Goal: Task Accomplishment & Management: Use online tool/utility

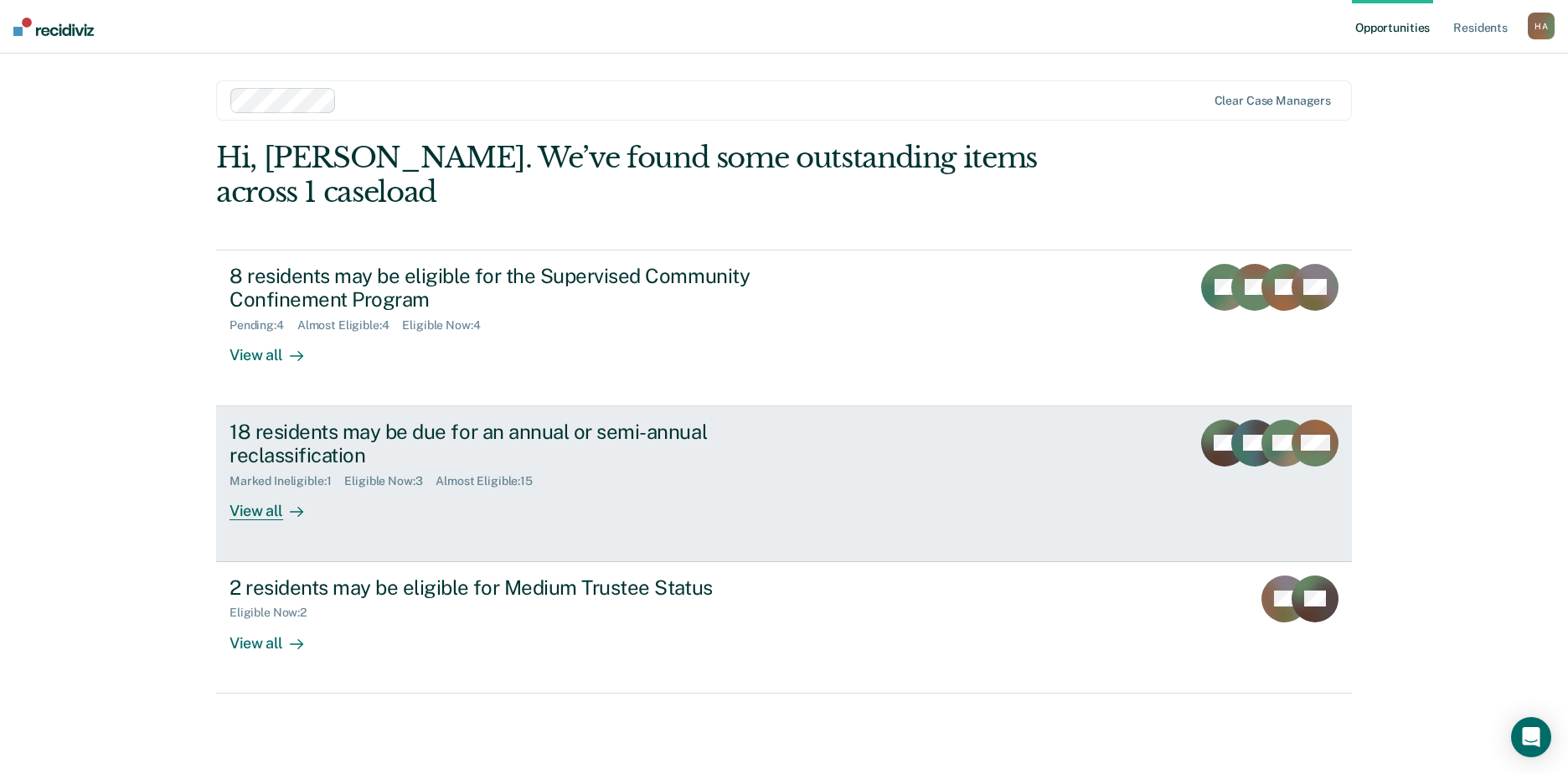
click at [555, 419] on div "18 residents may be due for an annual or semi-annual reclassification" at bounding box center [524, 443] width 588 height 49
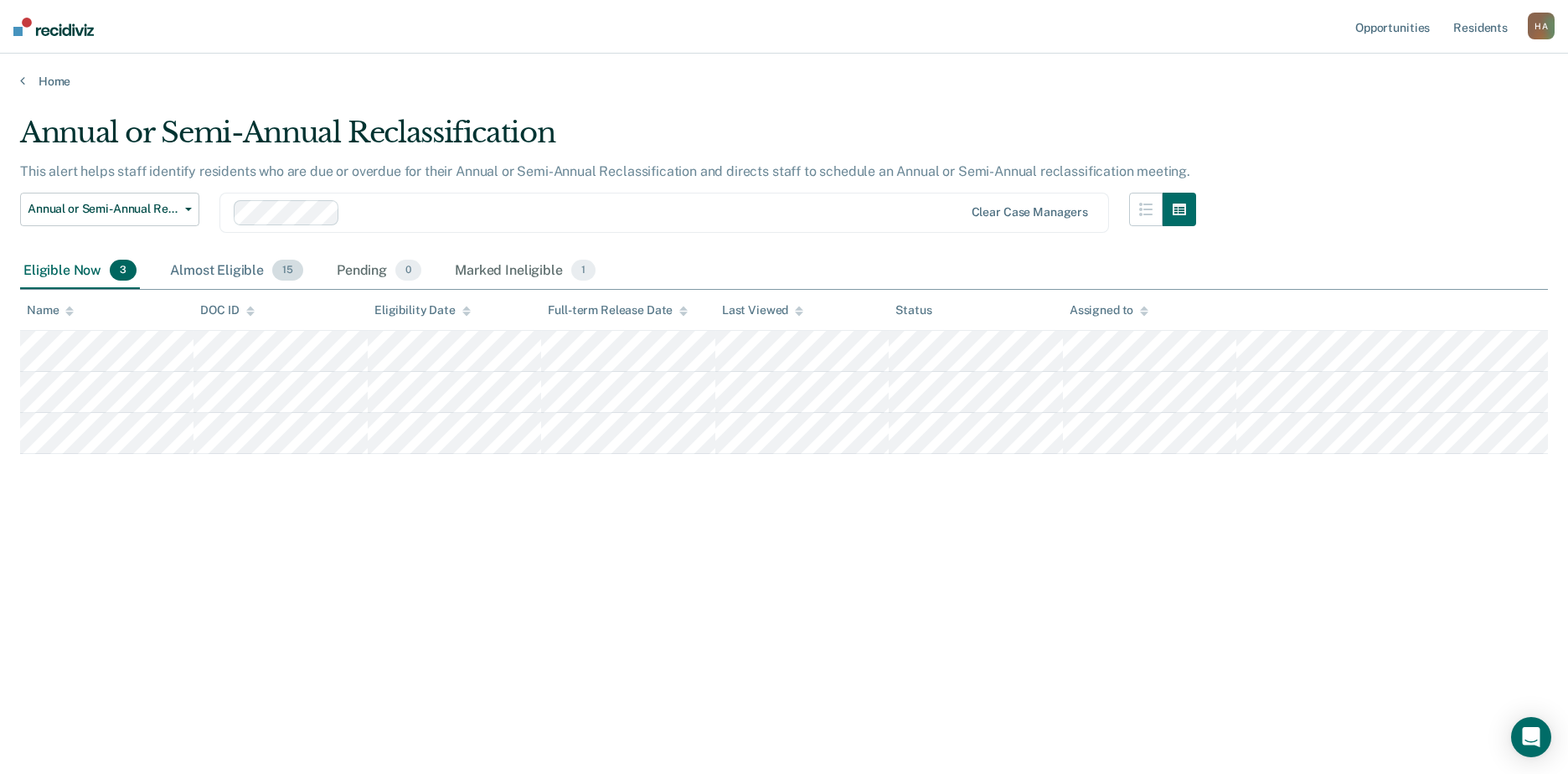
click at [242, 257] on div "Almost Eligible 15" at bounding box center [237, 271] width 140 height 37
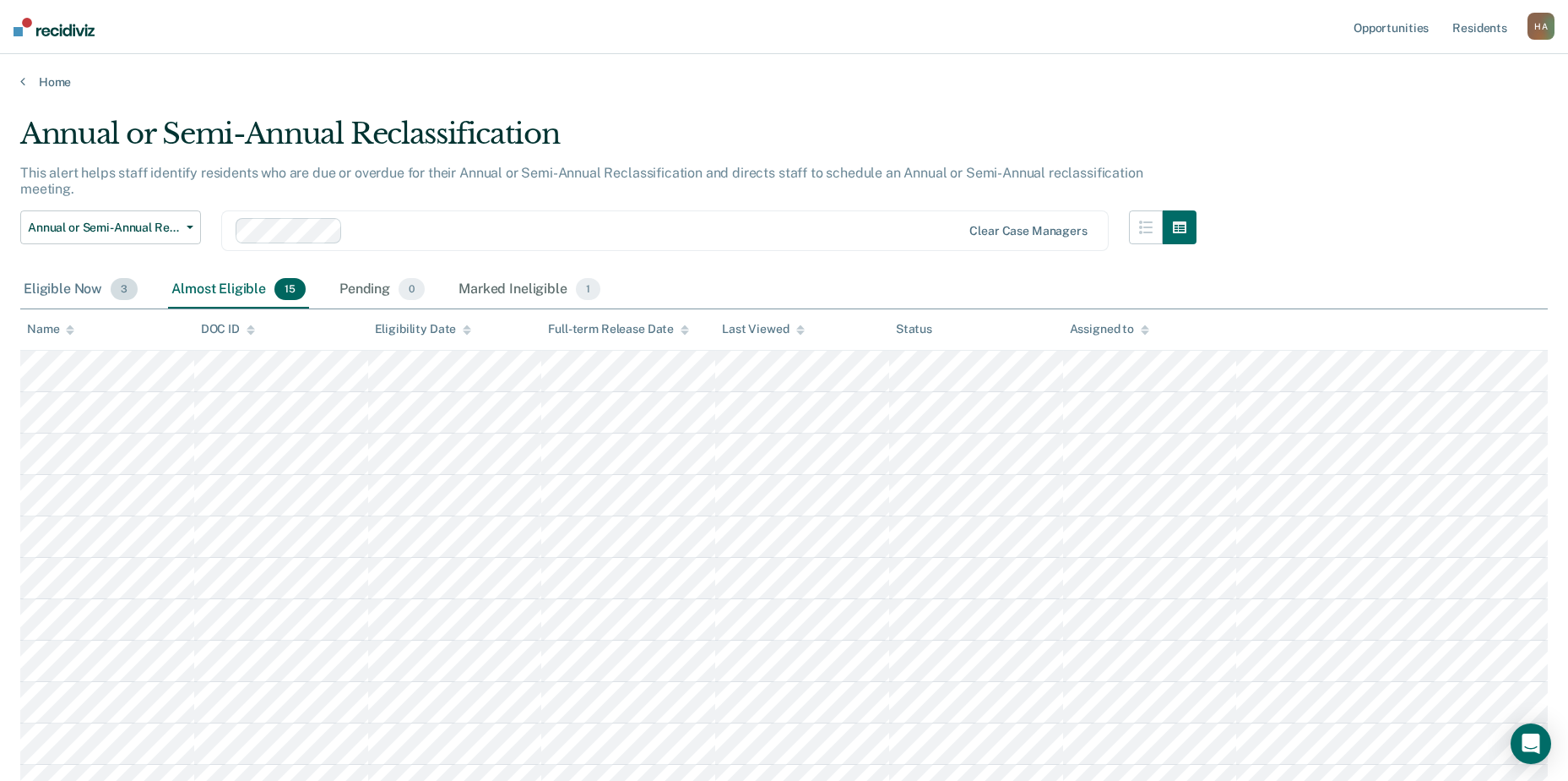
click at [77, 271] on div "Eligible Now 3" at bounding box center [81, 290] width 121 height 37
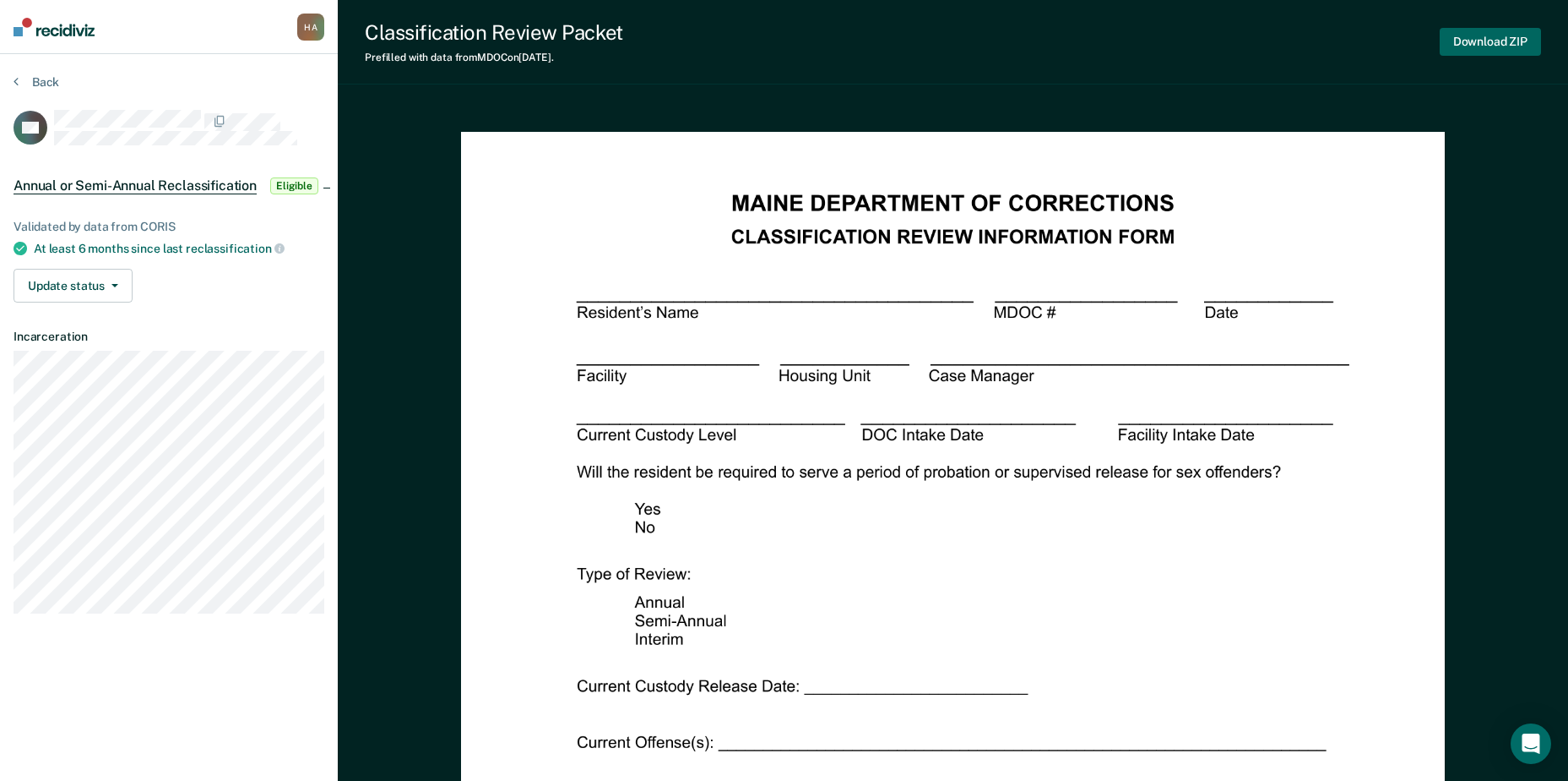
click at [1492, 39] on button "Download ZIP" at bounding box center [1490, 42] width 101 height 28
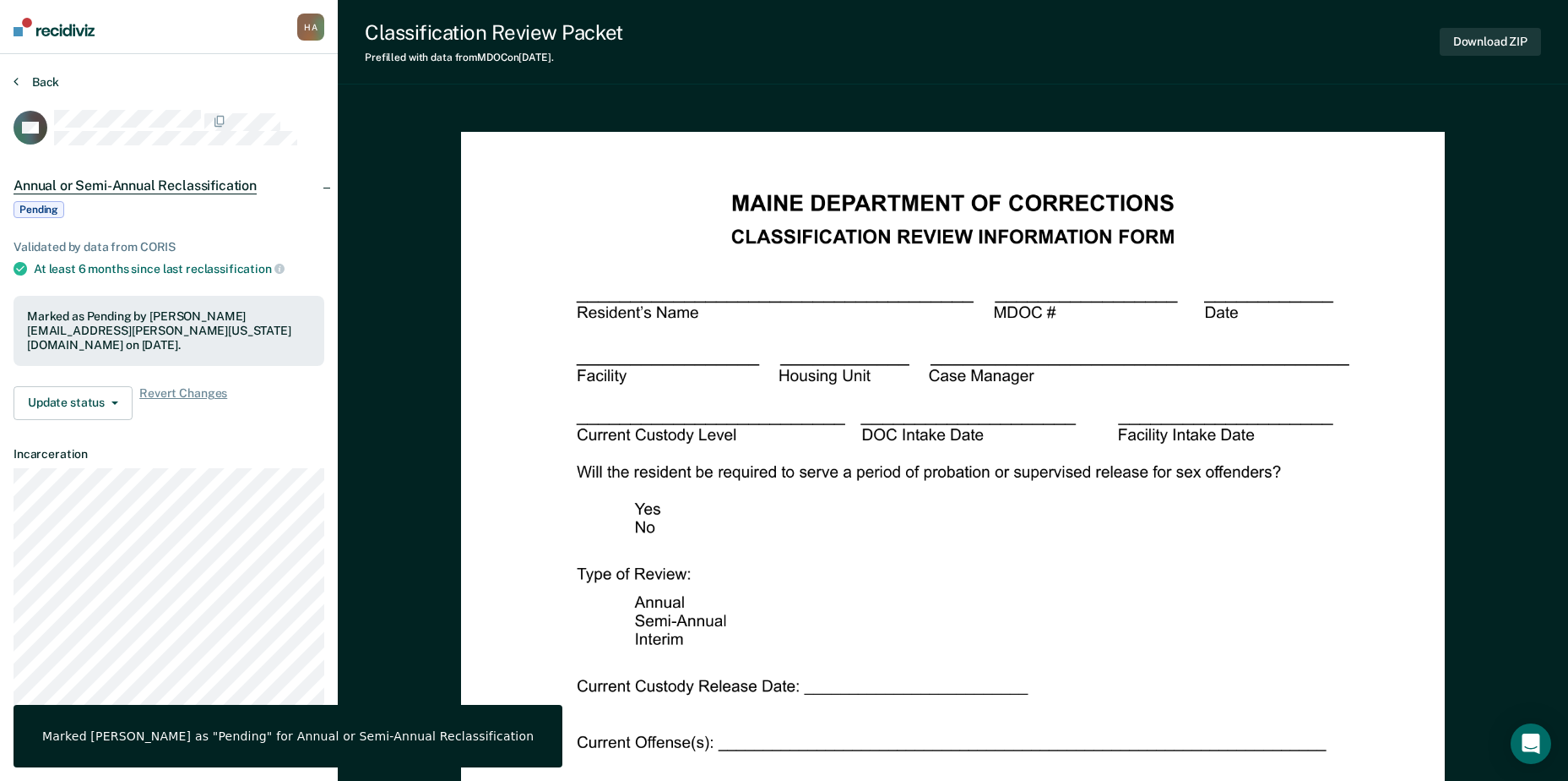
click at [39, 81] on button "Back" at bounding box center [36, 82] width 46 height 15
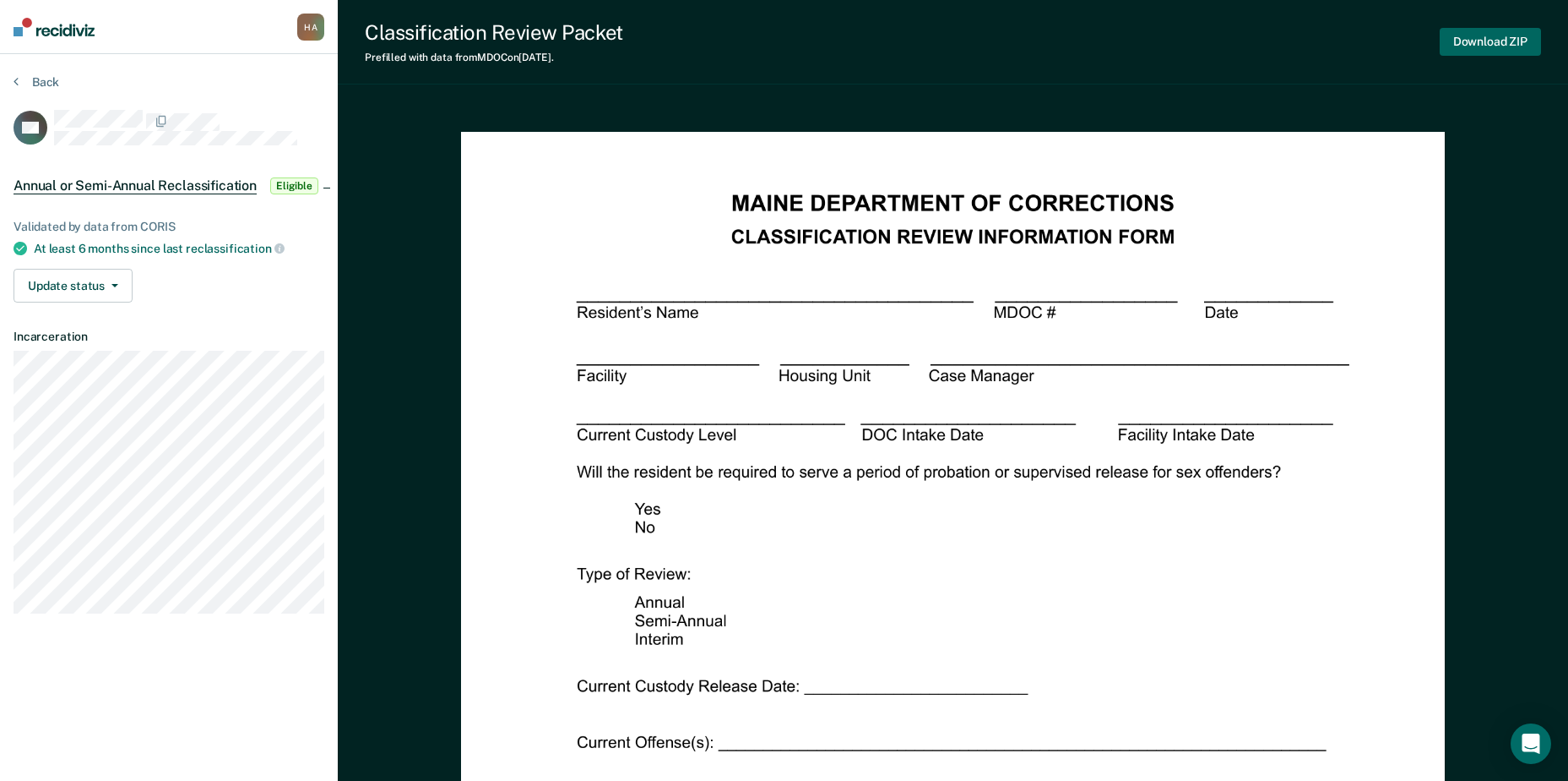
click at [1503, 33] on button "Download ZIP" at bounding box center [1490, 42] width 101 height 28
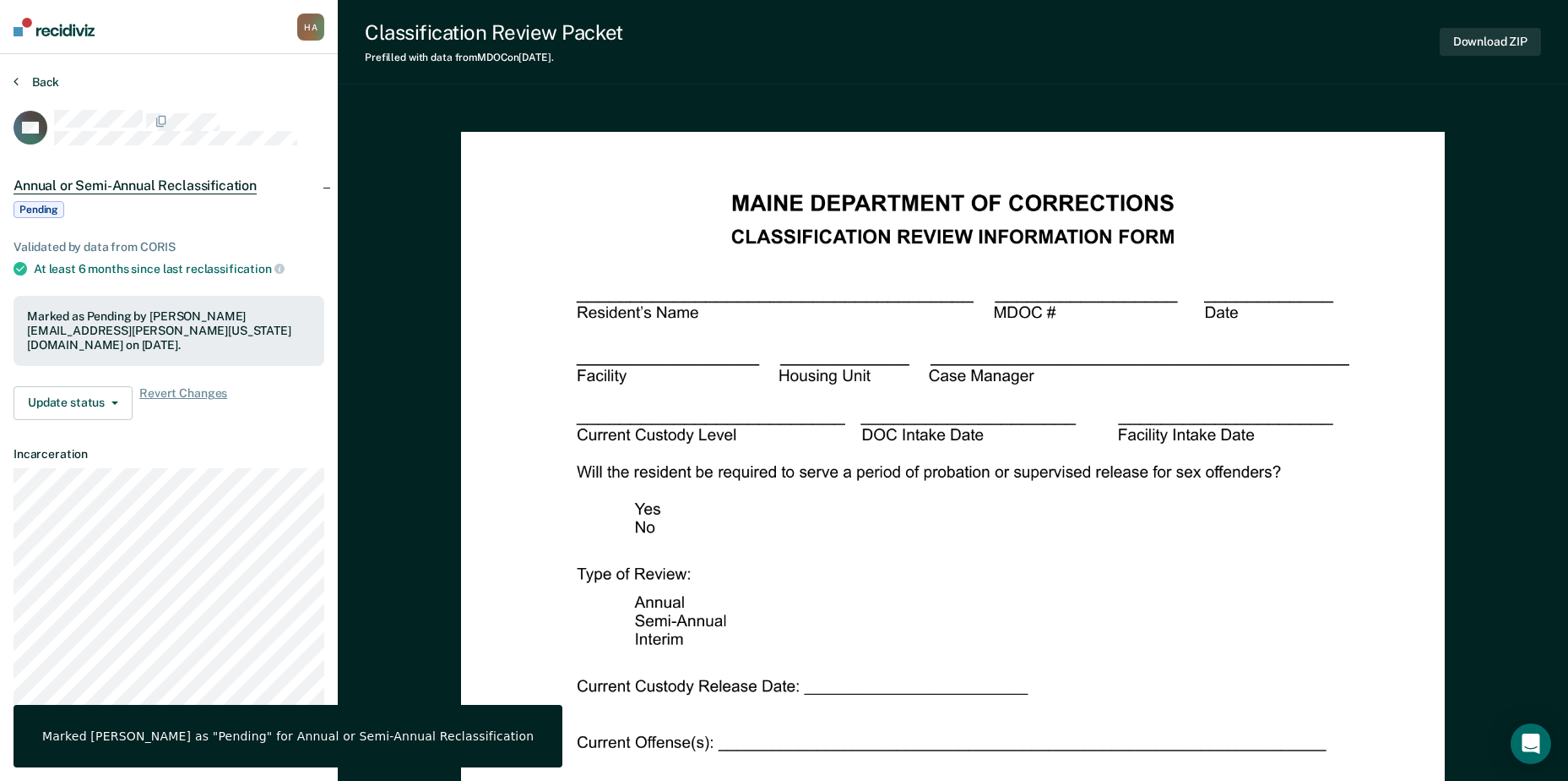
click at [30, 82] on button "Back" at bounding box center [36, 82] width 46 height 15
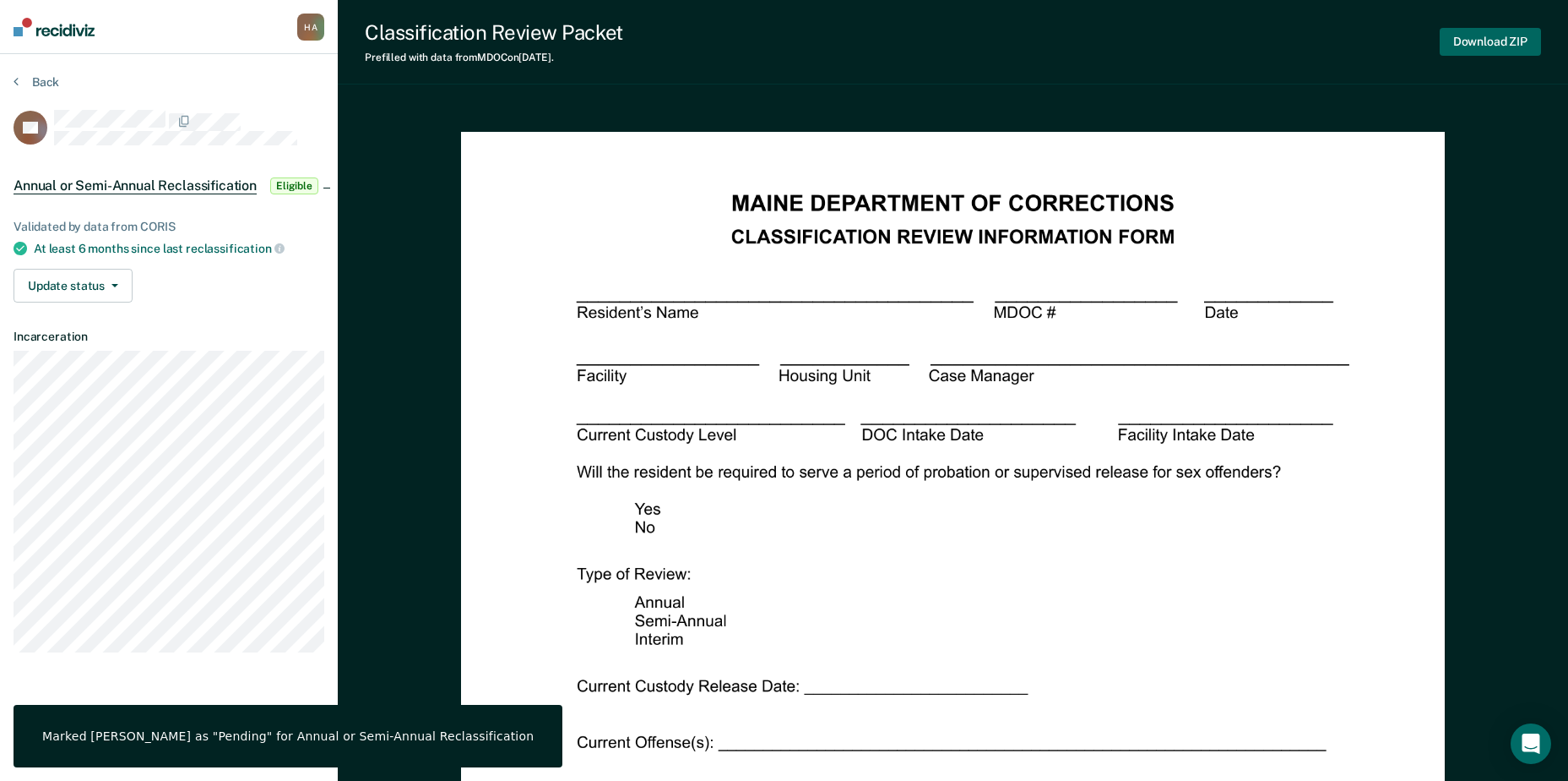
click at [1510, 37] on button "Download ZIP" at bounding box center [1490, 42] width 101 height 28
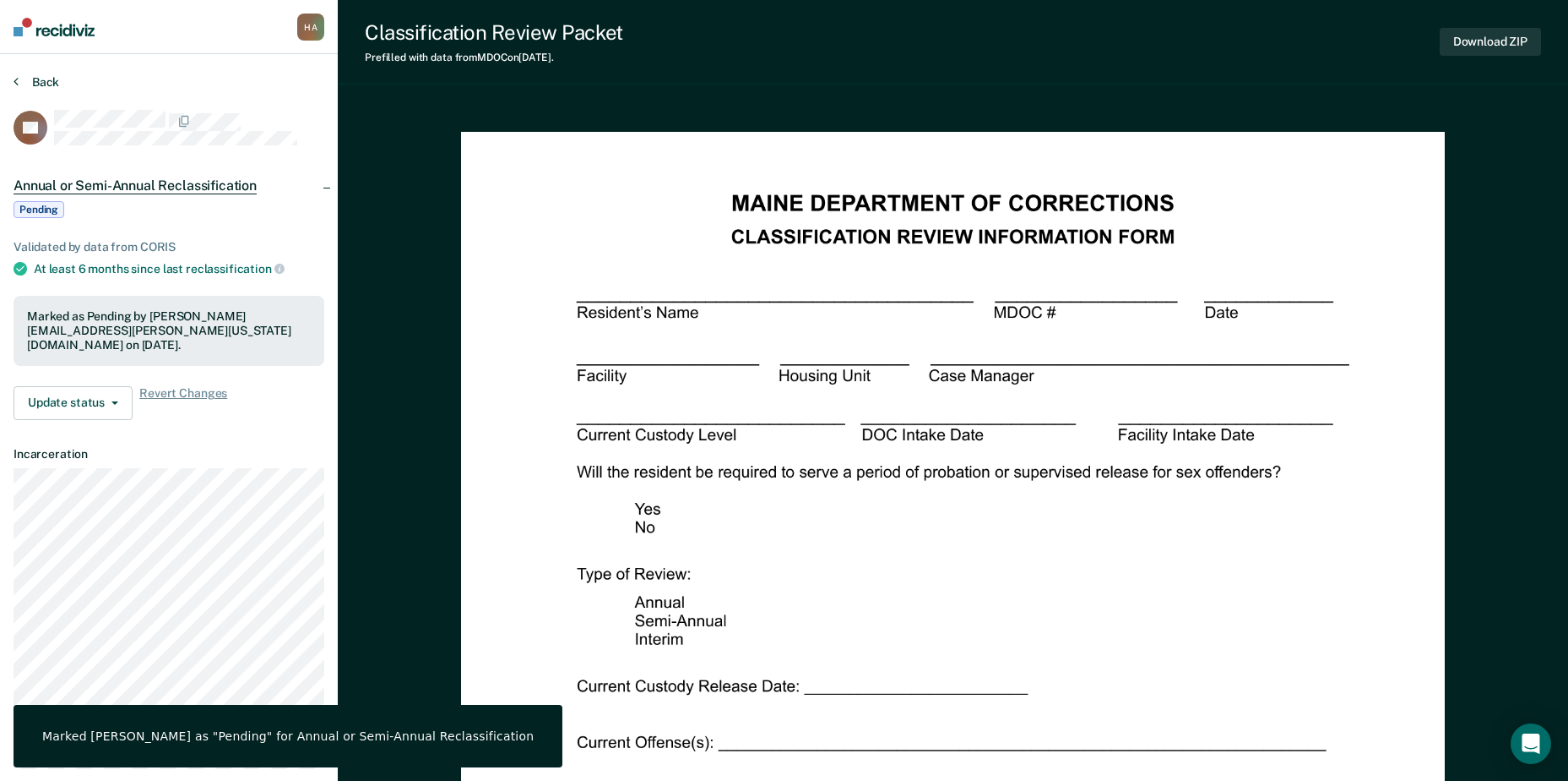
click at [42, 85] on button "Back" at bounding box center [36, 82] width 46 height 15
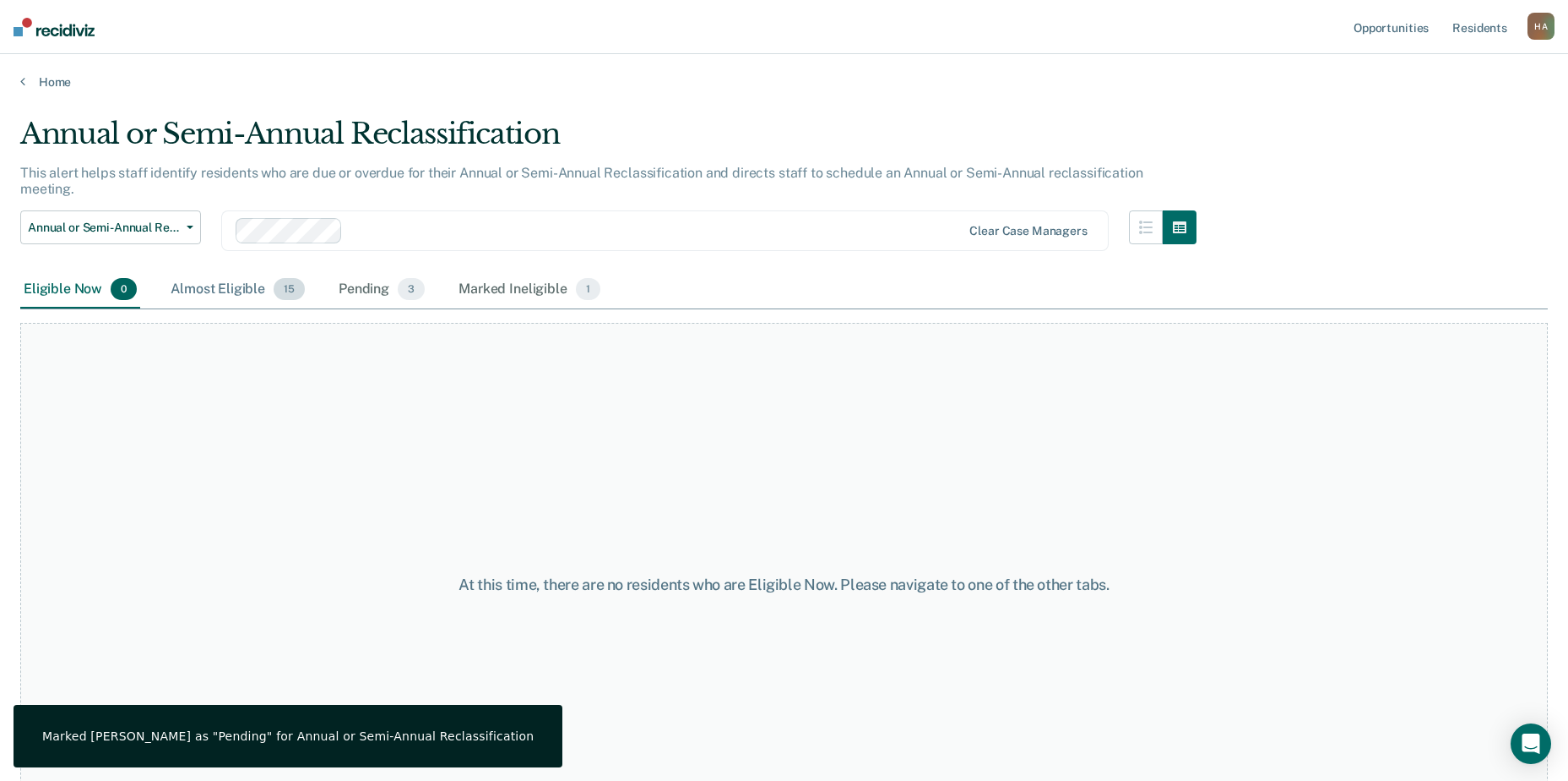
click at [242, 278] on div "Almost Eligible 15" at bounding box center [238, 290] width 141 height 37
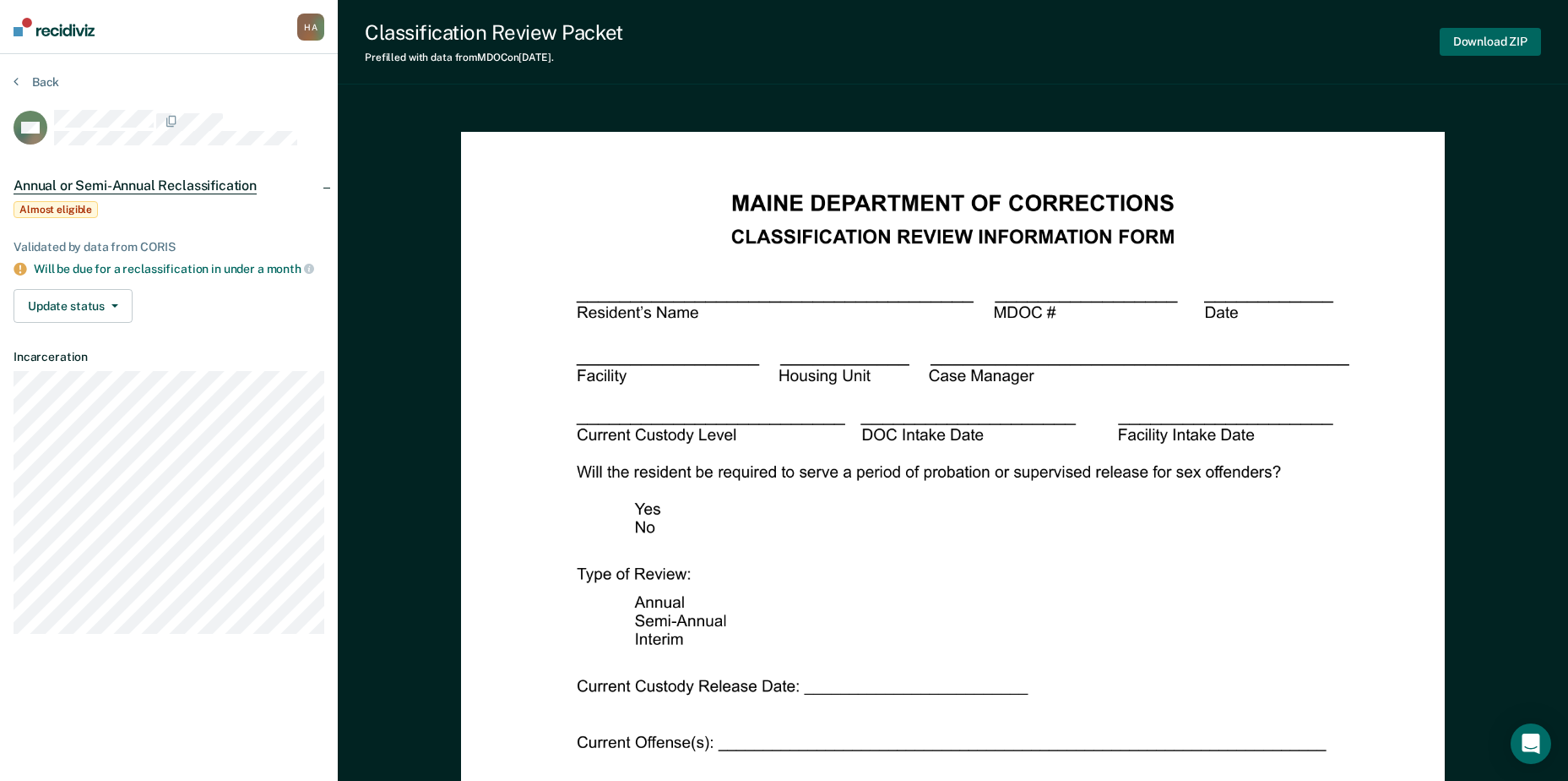
drag, startPoint x: 1509, startPoint y: 46, endPoint x: 1467, endPoint y: 50, distance: 42.2
click at [1508, 46] on button "Download ZIP" at bounding box center [1490, 42] width 101 height 28
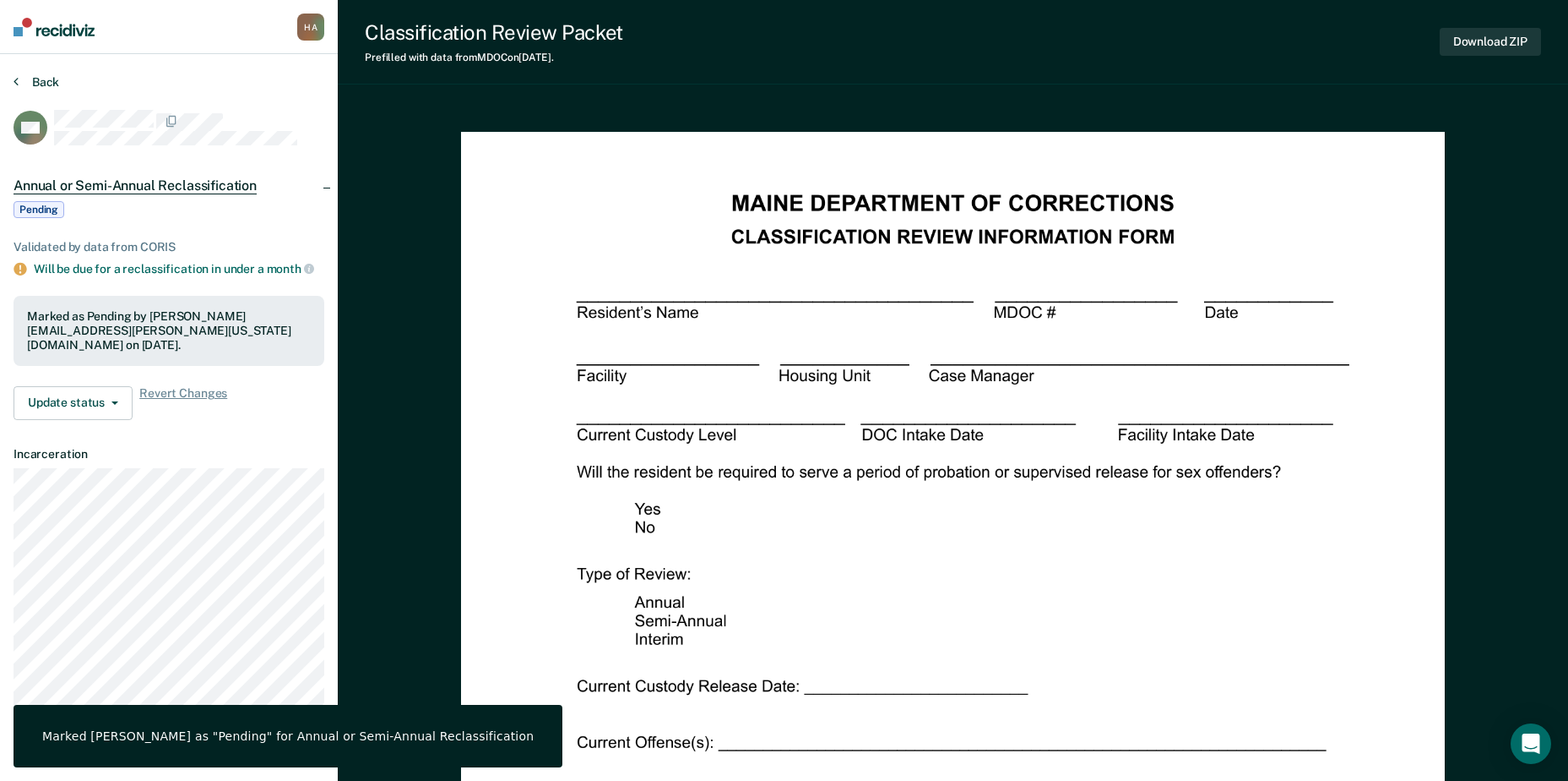
click at [37, 86] on button "Back" at bounding box center [36, 82] width 46 height 15
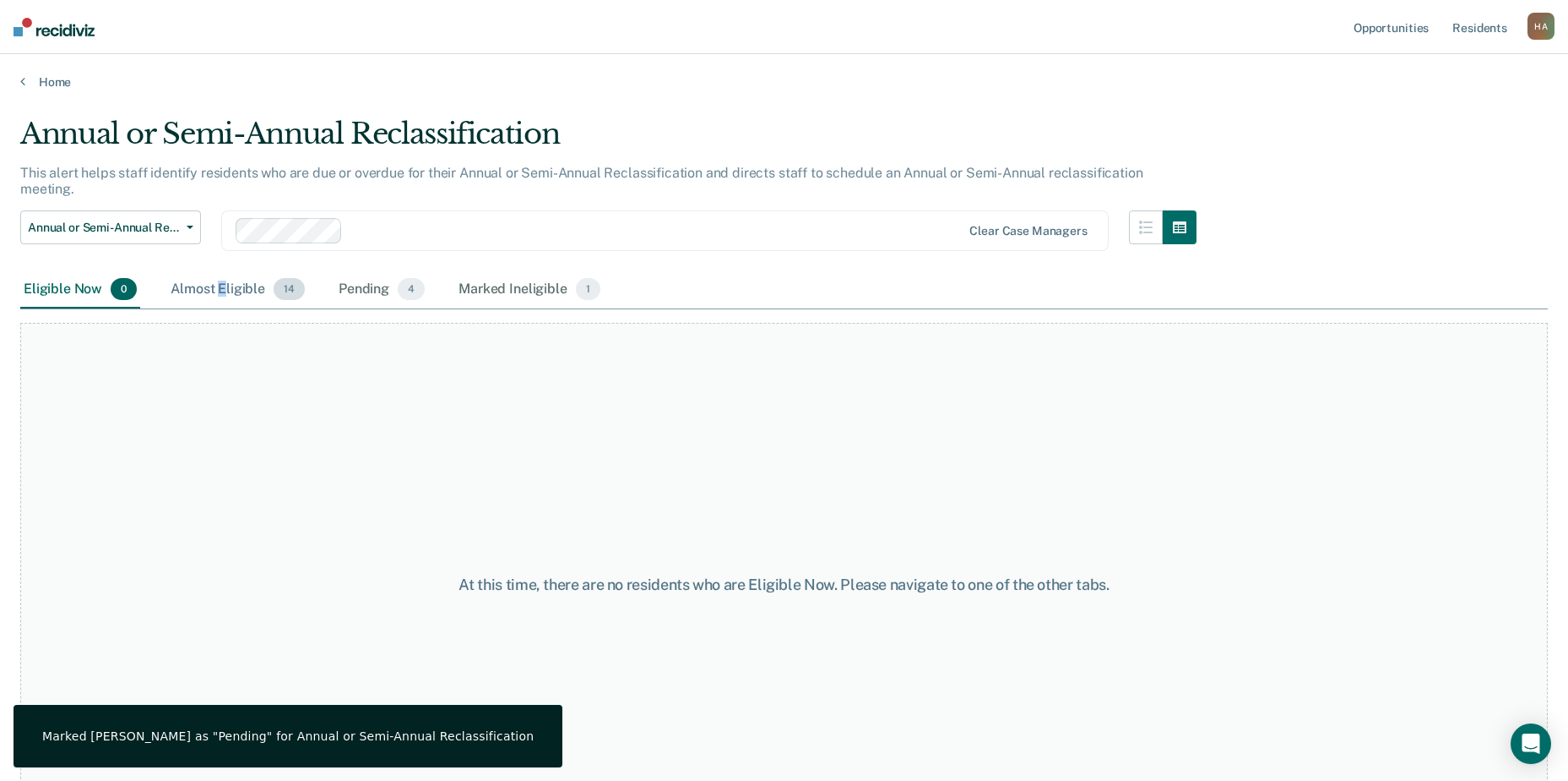
click at [222, 272] on div "Almost Eligible 14" at bounding box center [238, 290] width 141 height 37
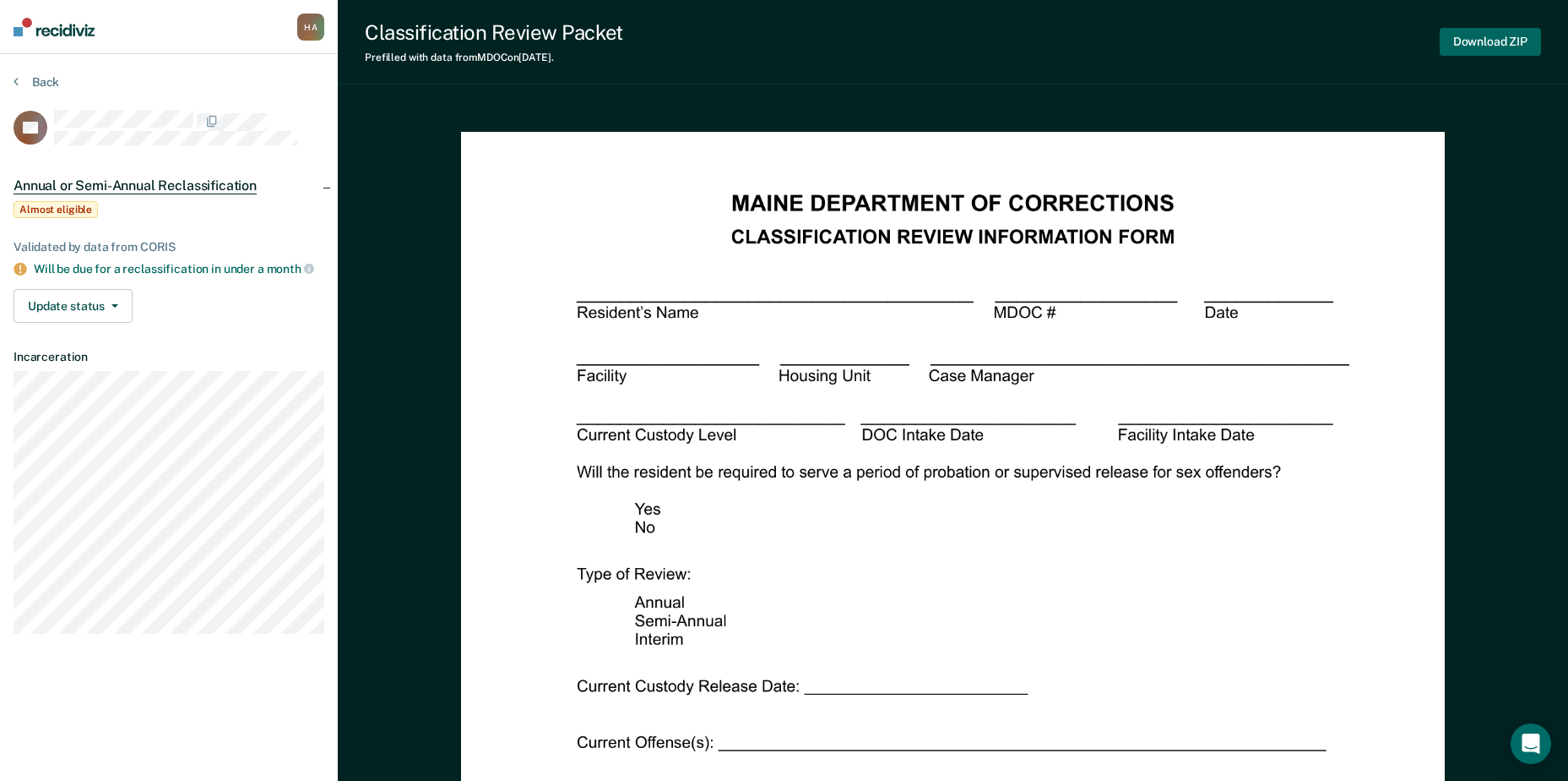
click at [1478, 42] on button "Download ZIP" at bounding box center [1490, 42] width 101 height 28
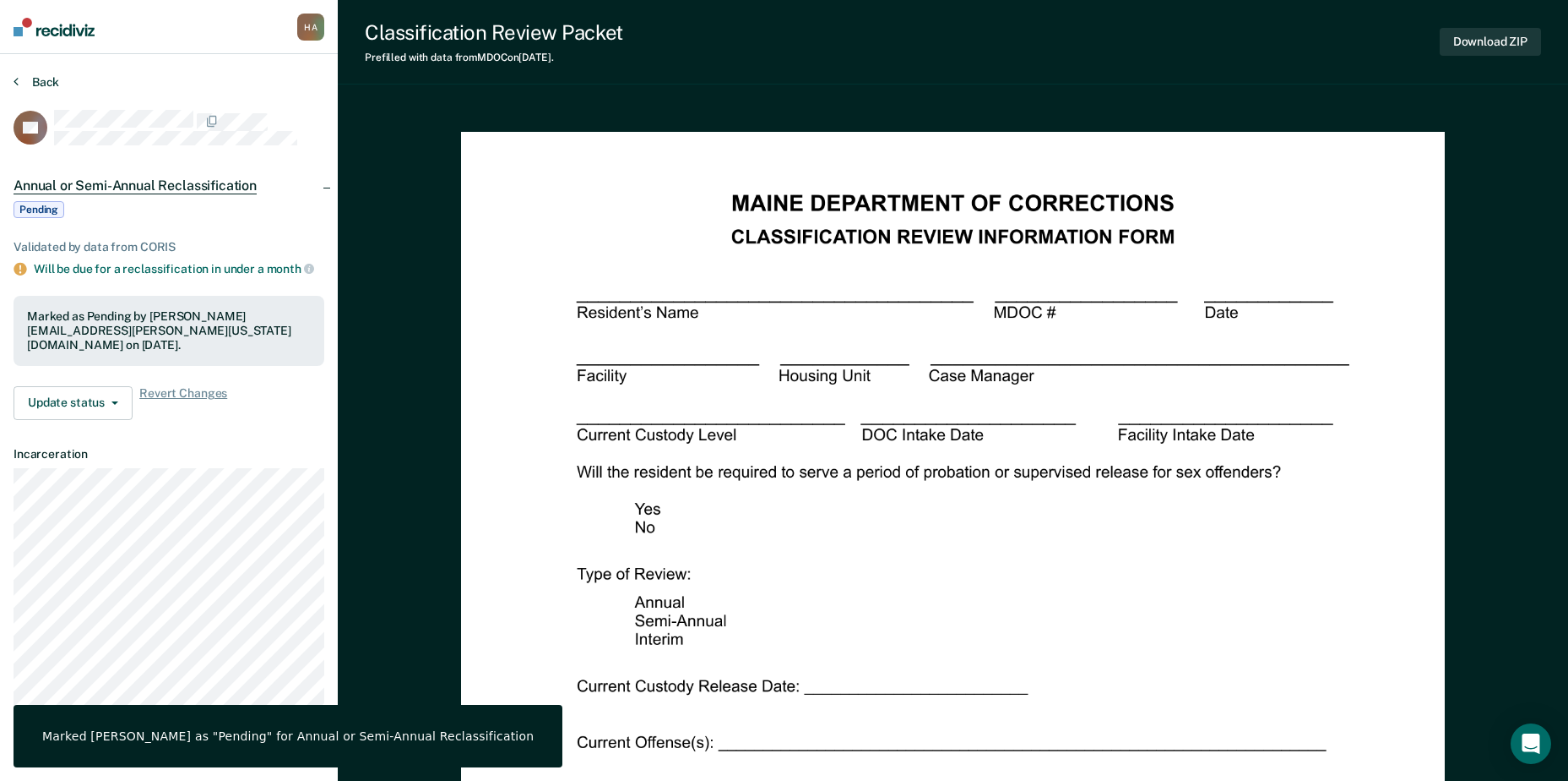
click at [40, 81] on button "Back" at bounding box center [36, 82] width 46 height 15
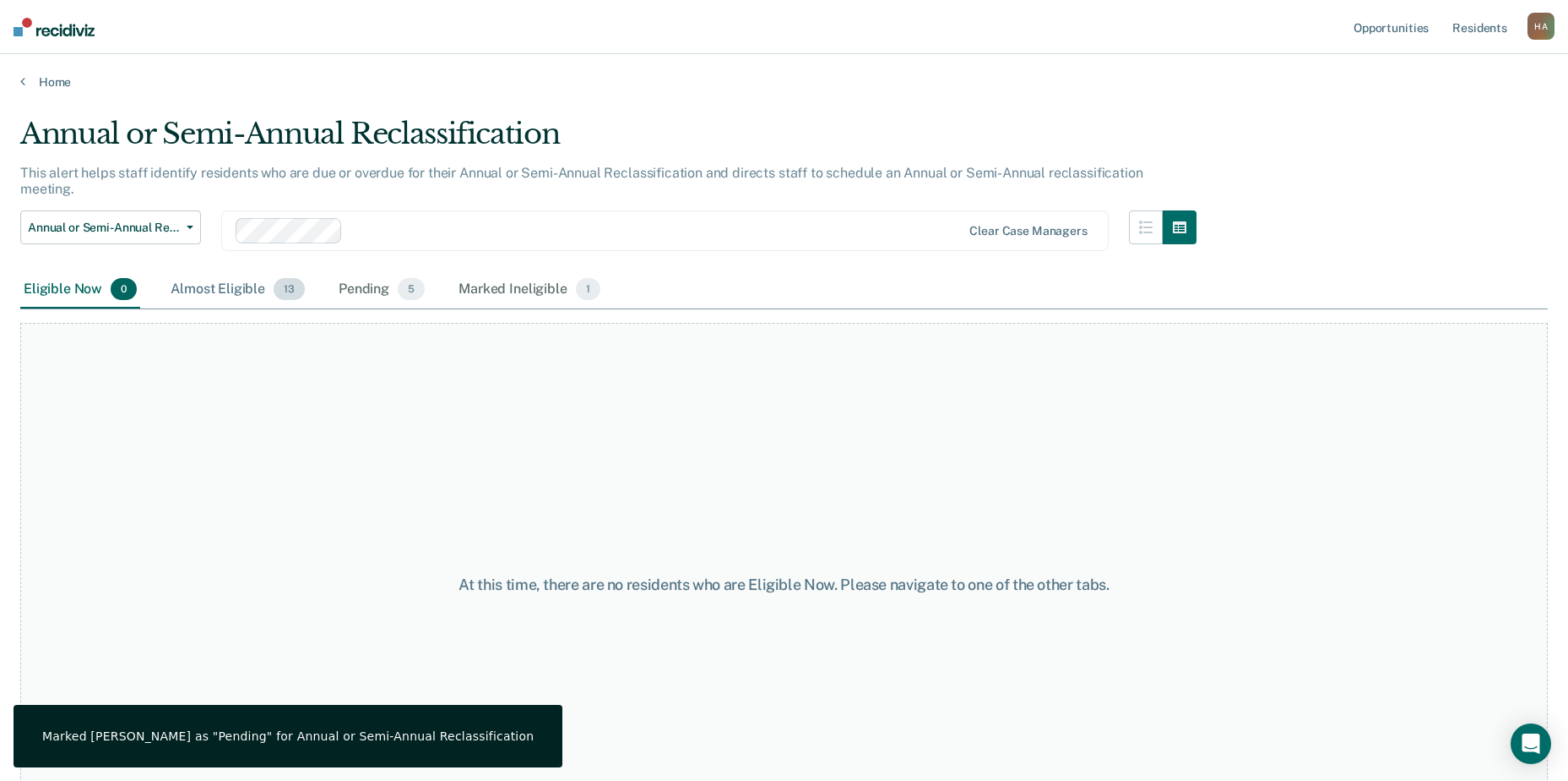
click at [248, 271] on div "Almost Eligible 13" at bounding box center [238, 290] width 141 height 37
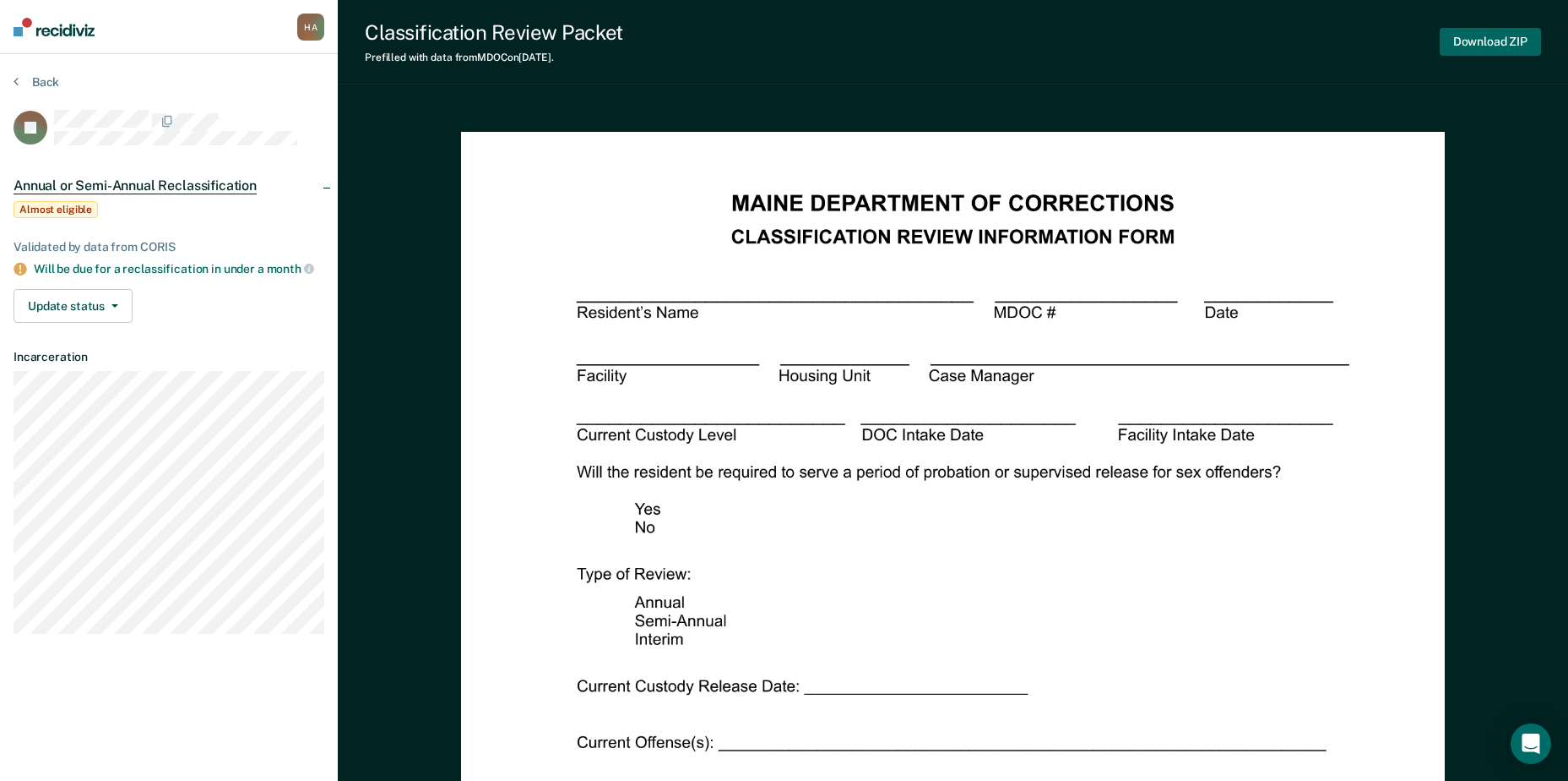
click at [1487, 35] on button "Download ZIP" at bounding box center [1490, 42] width 101 height 28
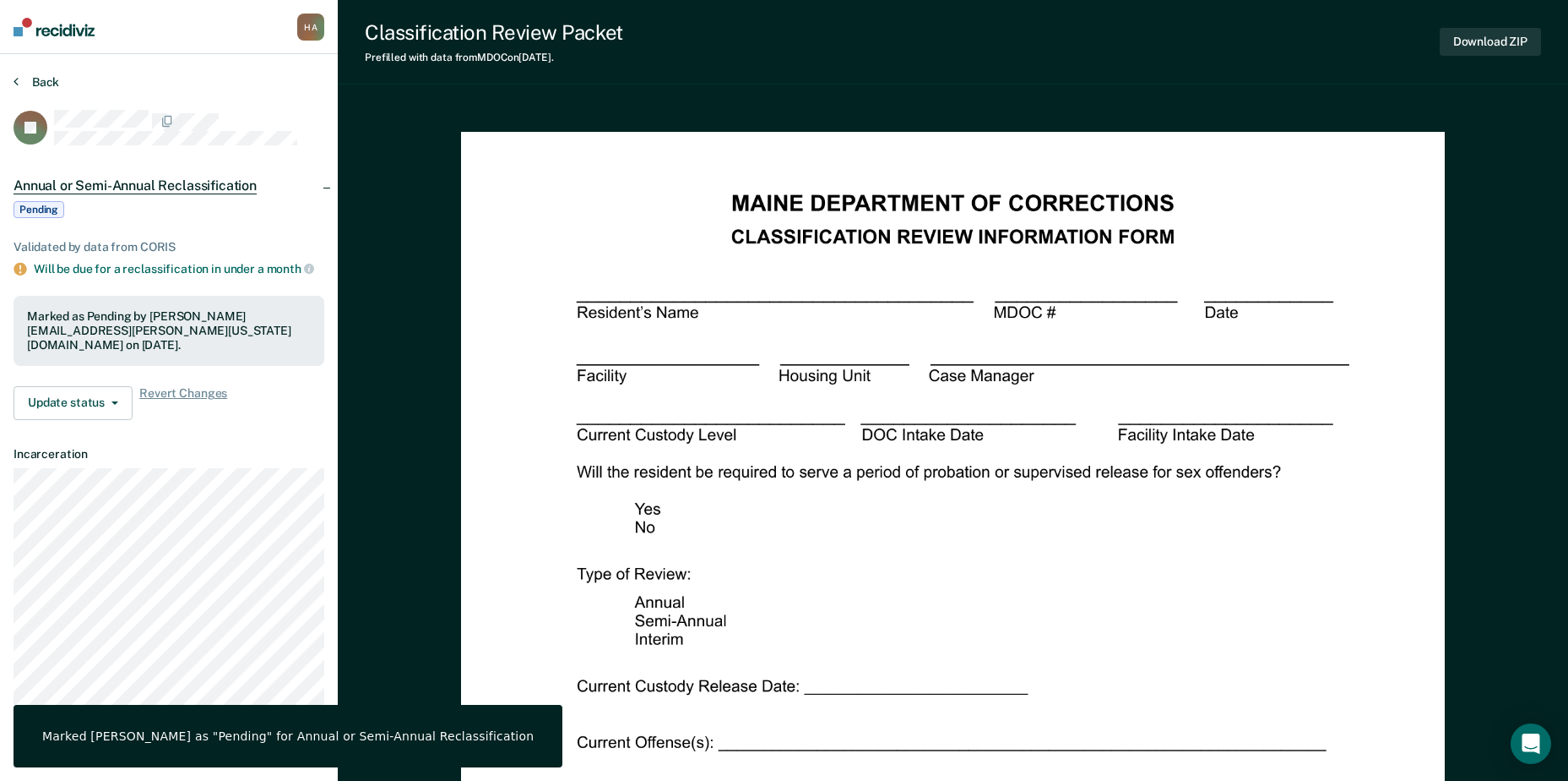
click at [34, 77] on button "Back" at bounding box center [36, 82] width 46 height 15
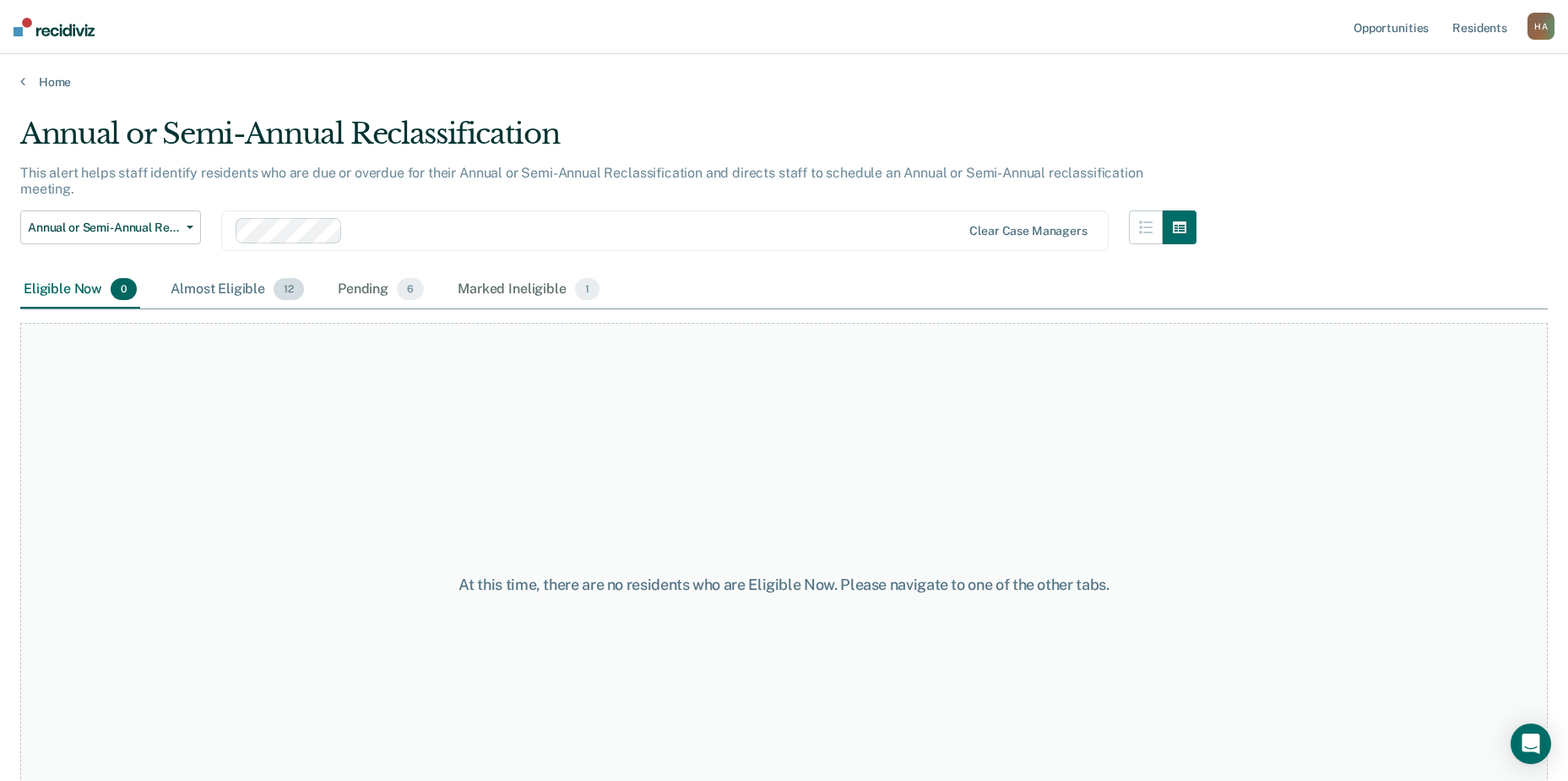
click at [252, 271] on div "Almost Eligible 12" at bounding box center [237, 290] width 140 height 37
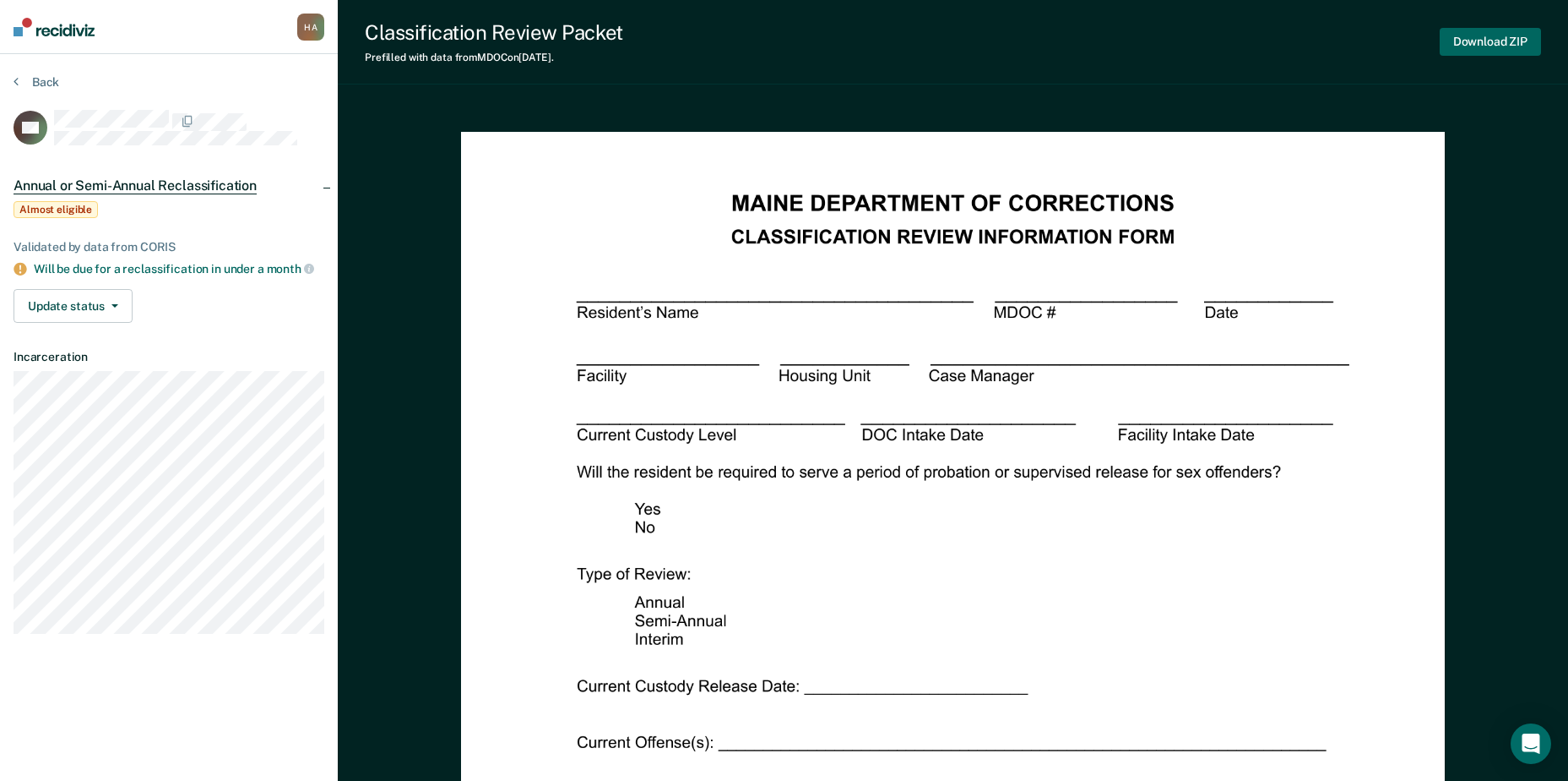
click at [1466, 36] on button "Download ZIP" at bounding box center [1490, 42] width 101 height 28
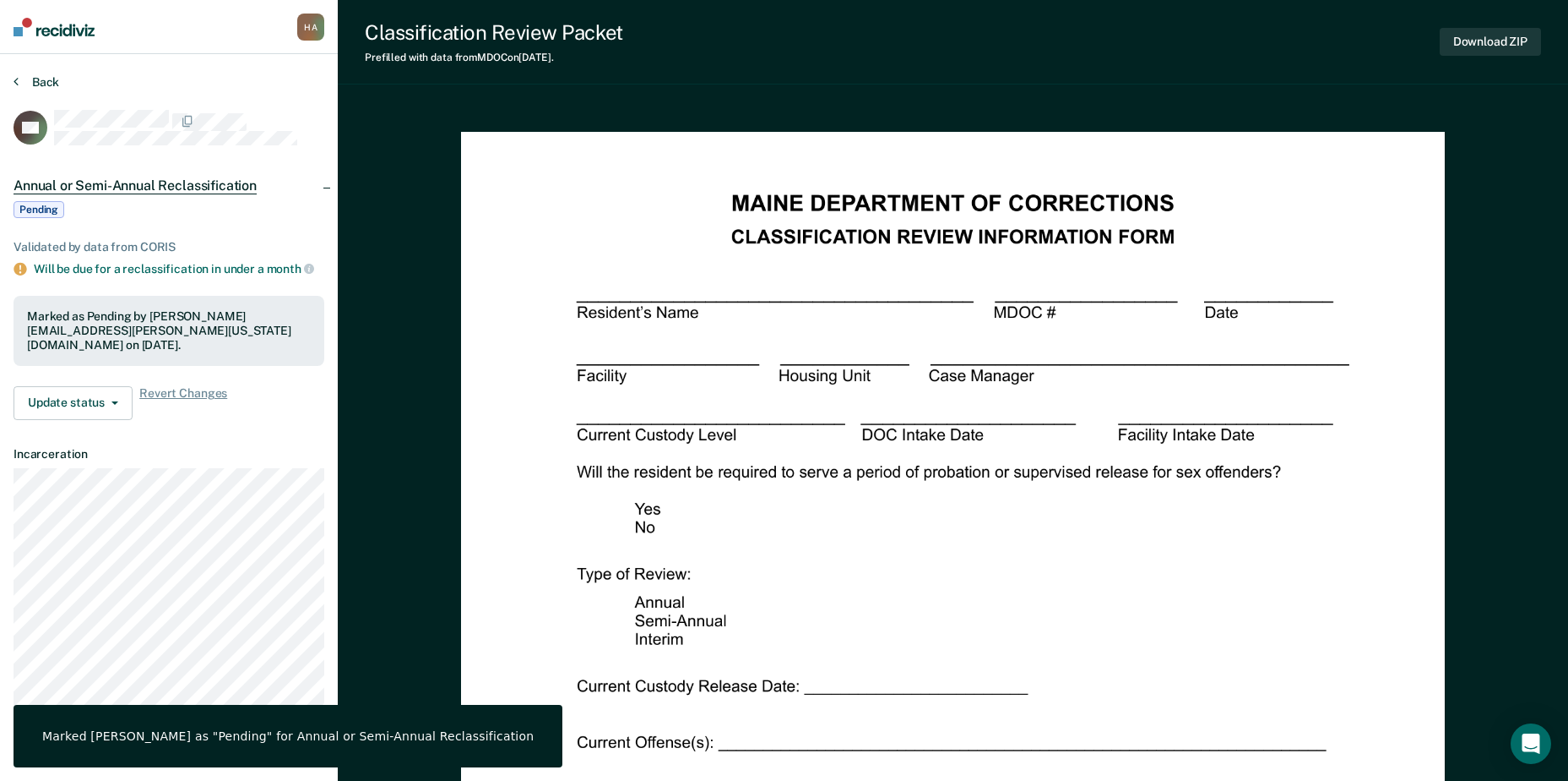
click at [35, 82] on button "Back" at bounding box center [36, 82] width 46 height 15
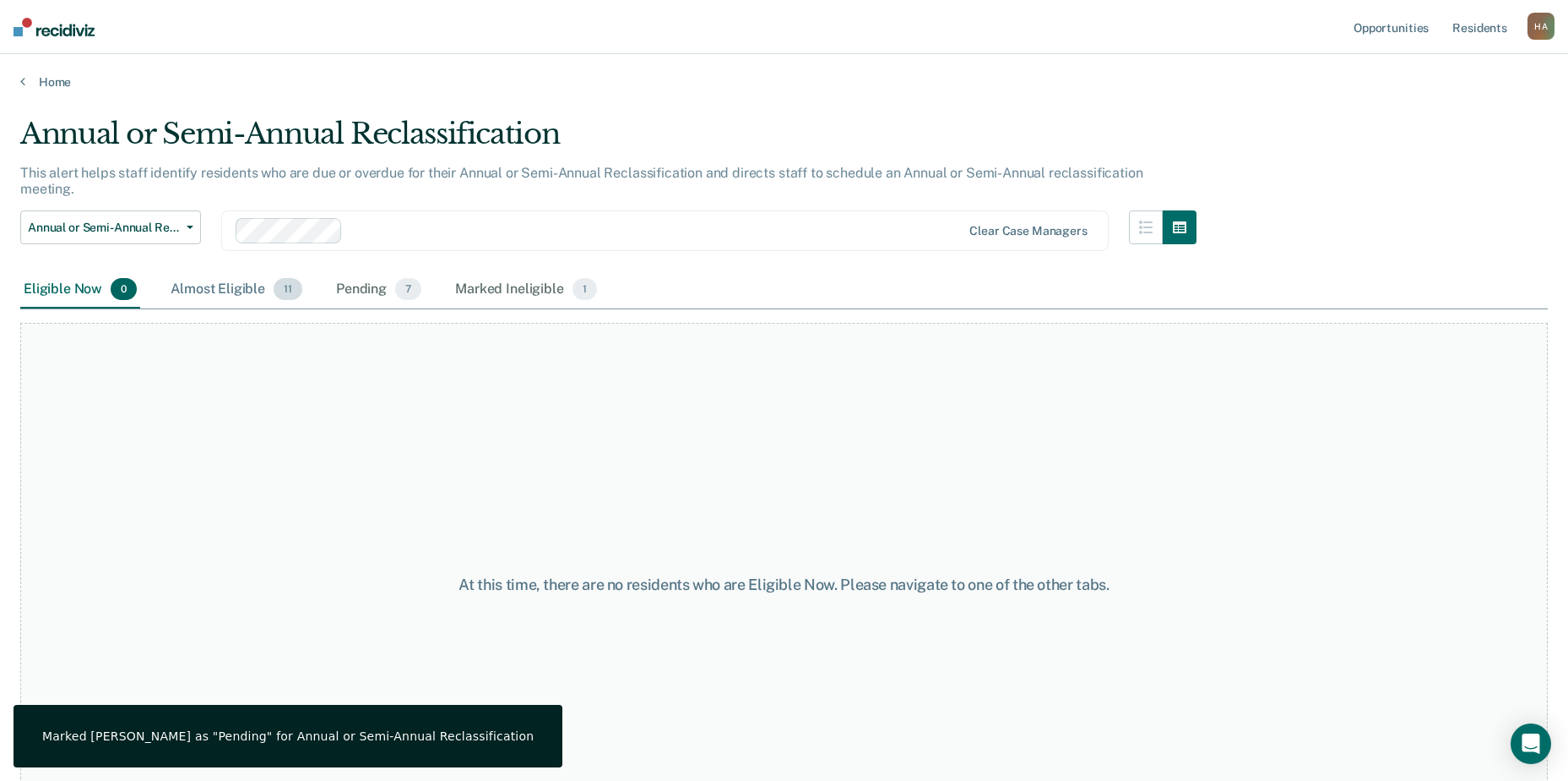
click at [204, 273] on div "Almost Eligible 11" at bounding box center [236, 290] width 138 height 37
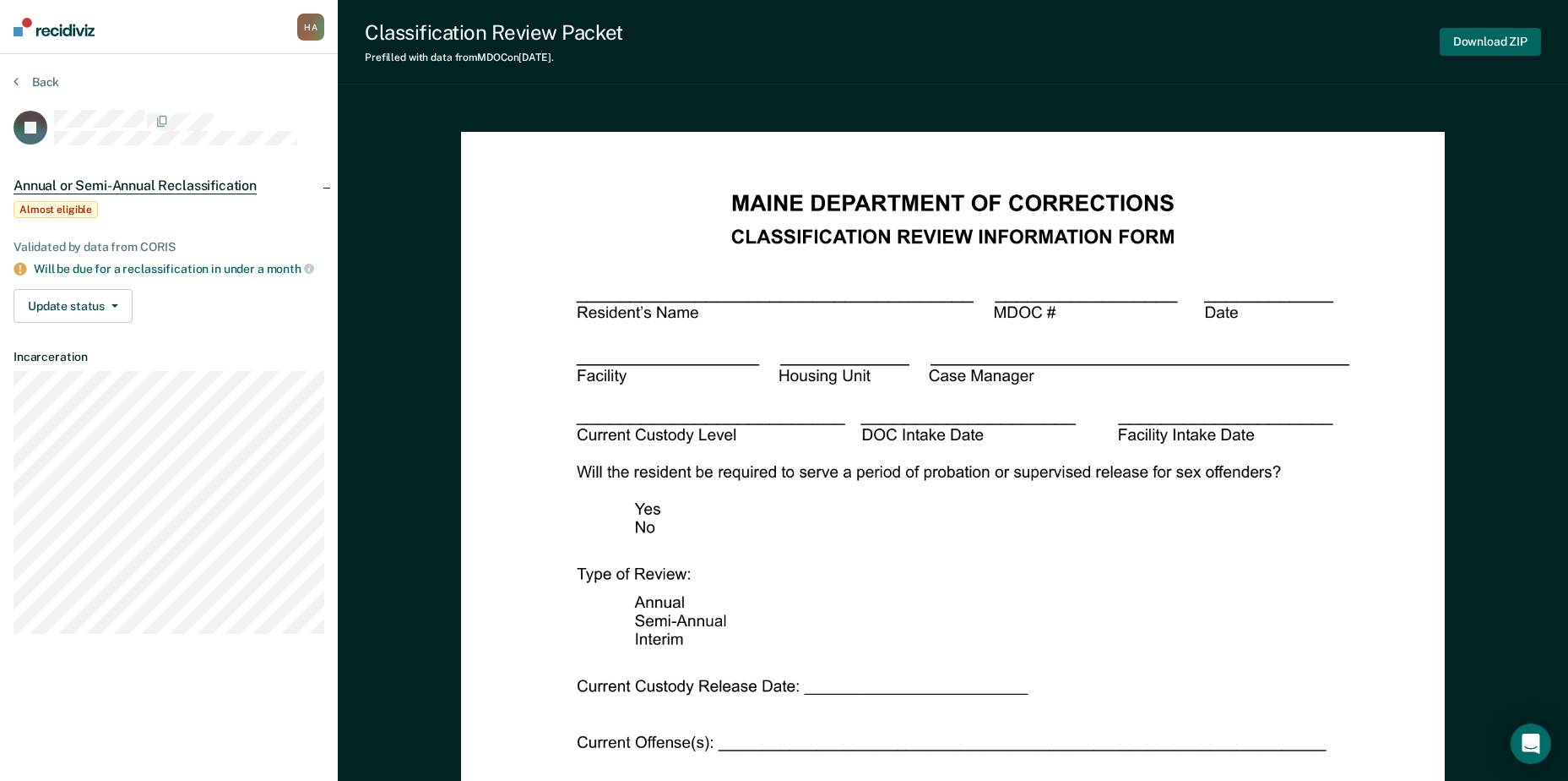
click at [1486, 46] on button "Download ZIP" at bounding box center [1490, 42] width 101 height 28
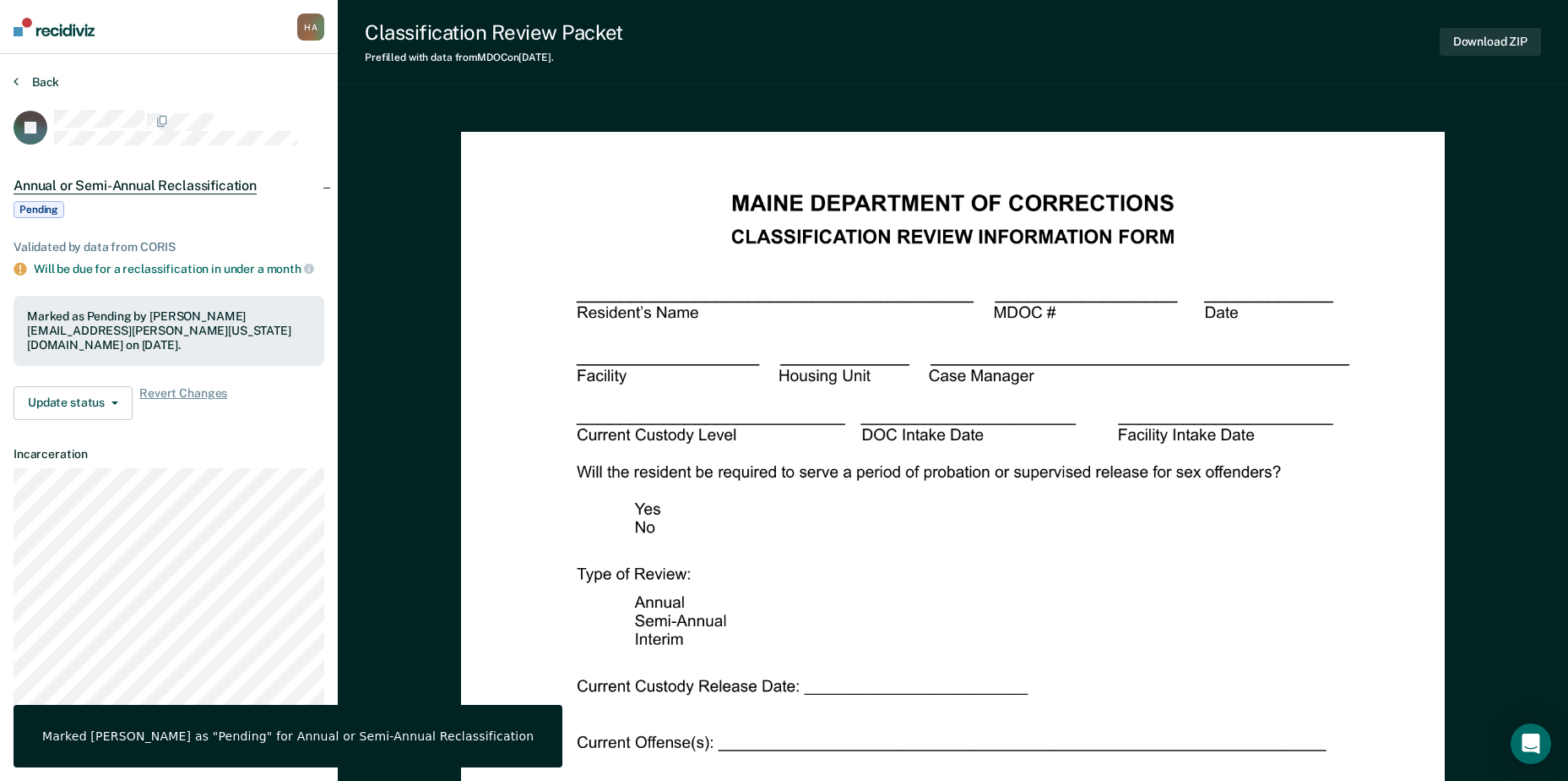
click at [38, 85] on button "Back" at bounding box center [36, 82] width 46 height 15
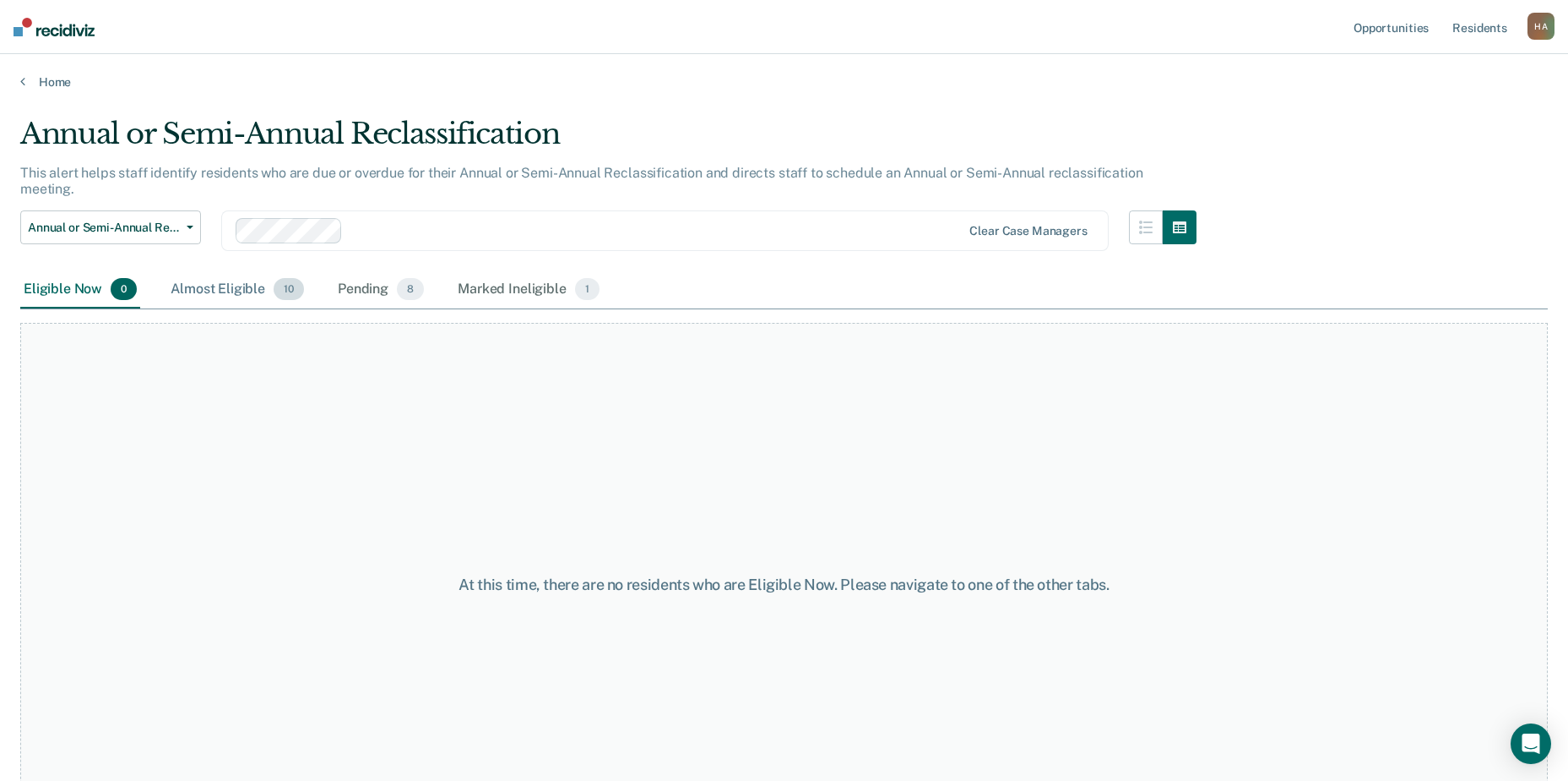
click at [211, 271] on div "Almost Eligible 10" at bounding box center [237, 290] width 140 height 37
